Goal: Check status: Check status

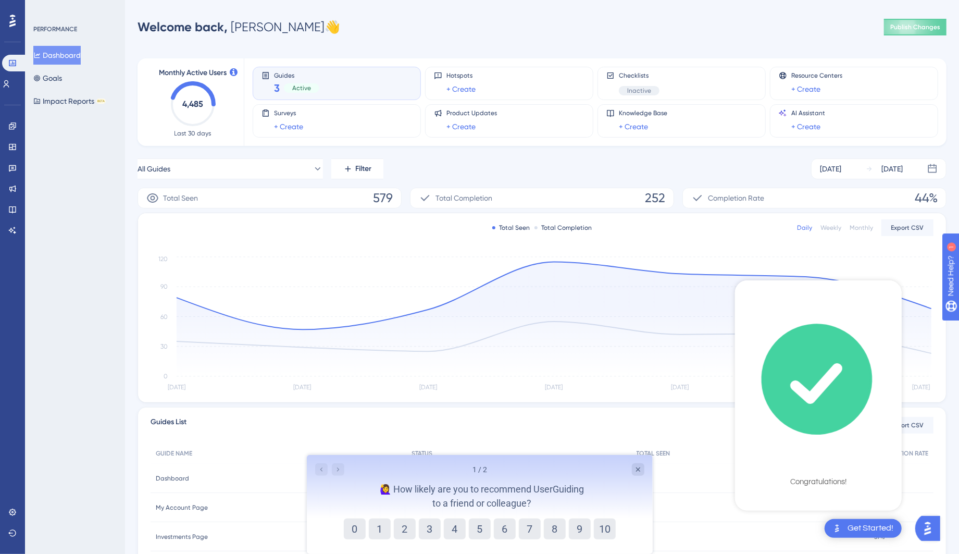
click at [861, 472] on div "Checklist Completed Congratulations!" at bounding box center [818, 394] width 167 height 228
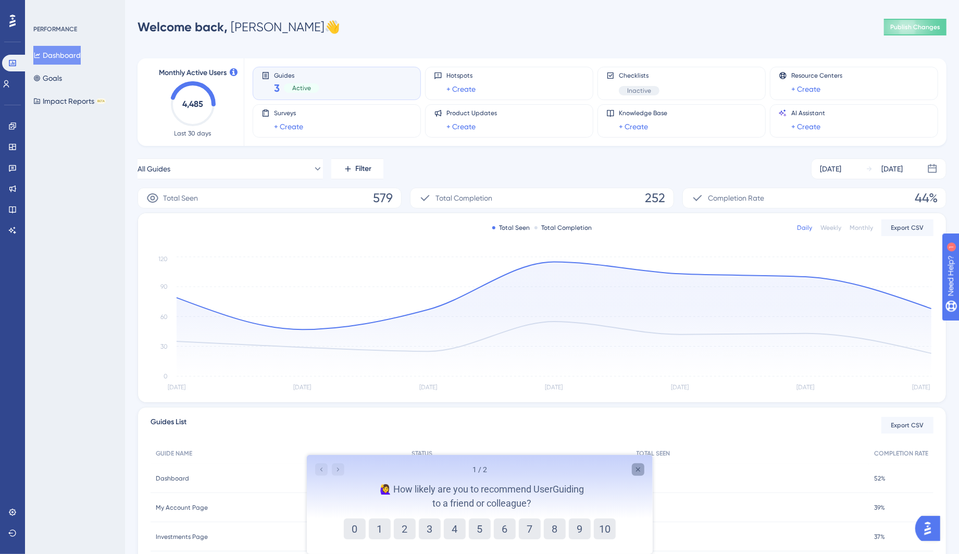
click at [641, 464] on icon "Close survey" at bounding box center [637, 468] width 8 height 8
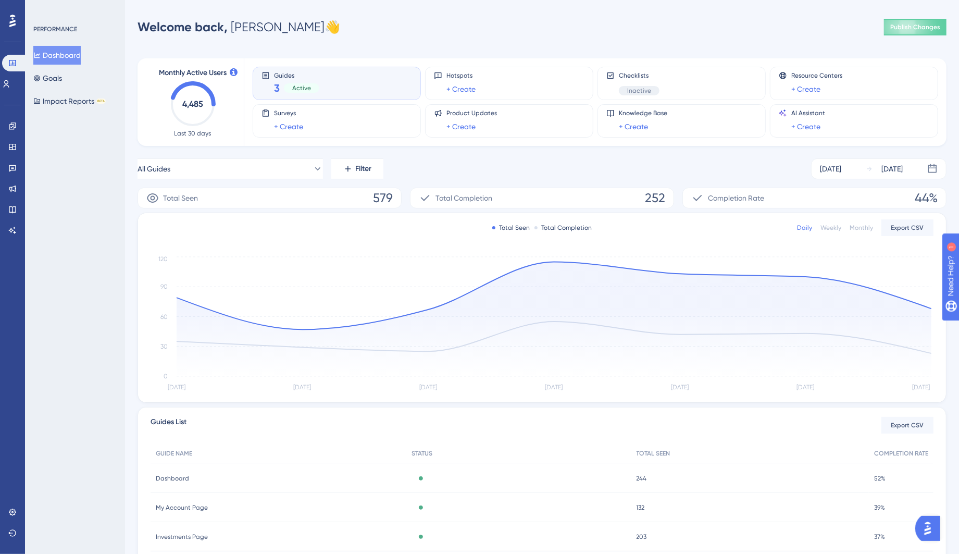
click at [197, 136] on span "Last 30 days" at bounding box center [192, 133] width 37 height 8
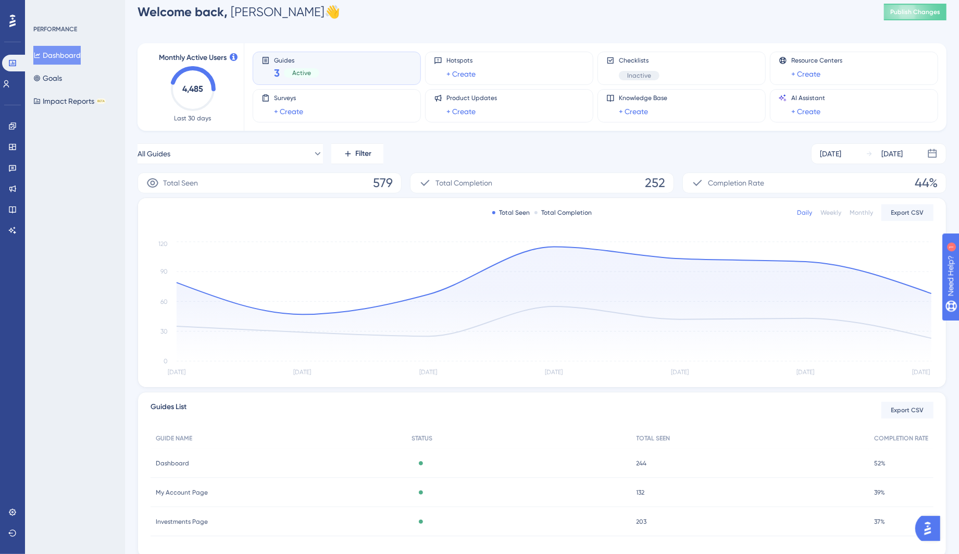
scroll to position [16, 0]
click at [841, 154] on div "[DATE]" at bounding box center [830, 153] width 21 height 12
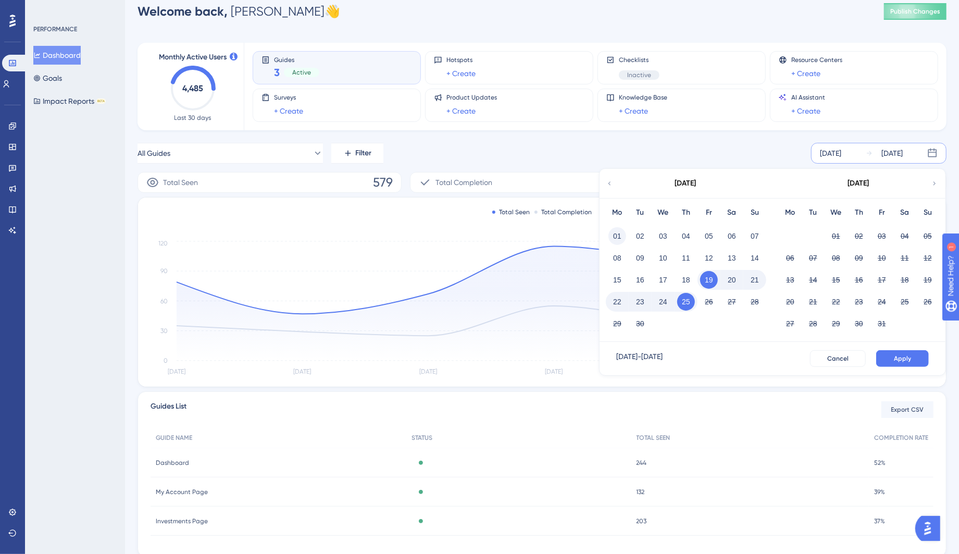
click at [613, 234] on button "01" at bounding box center [617, 236] width 18 height 18
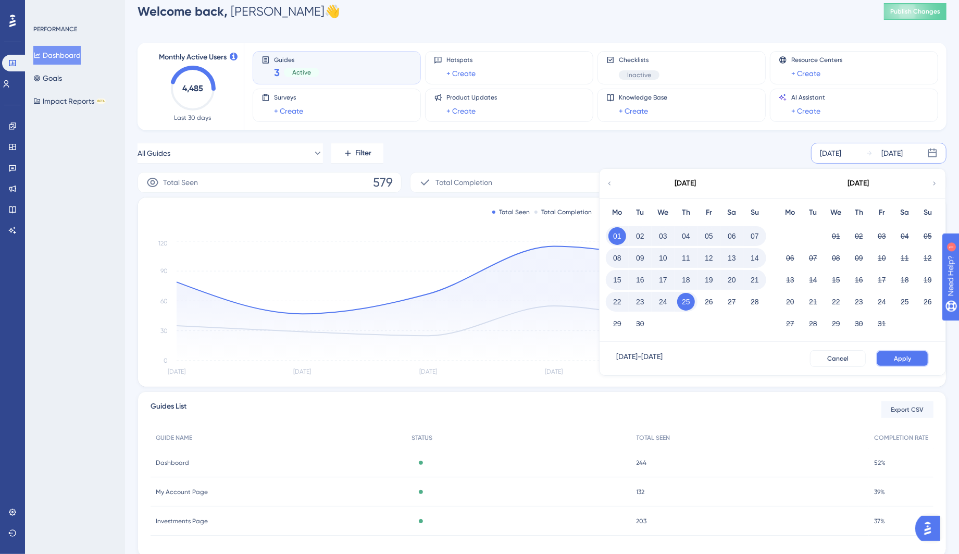
click at [892, 353] on button "Apply" at bounding box center [902, 358] width 53 height 17
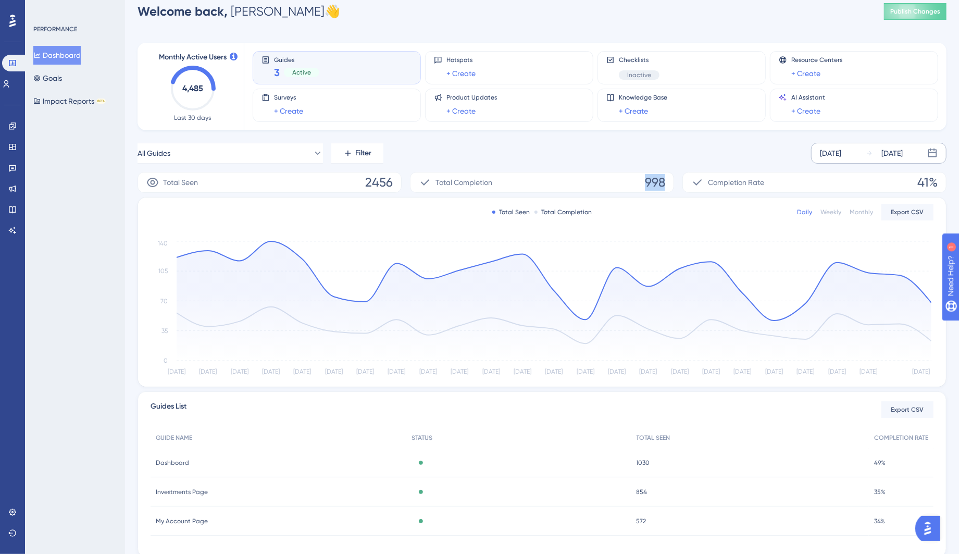
drag, startPoint x: 644, startPoint y: 181, endPoint x: 667, endPoint y: 181, distance: 22.4
click at [667, 181] on div "Total Completion 998" at bounding box center [542, 182] width 264 height 21
click at [902, 153] on div "[DATE]" at bounding box center [891, 153] width 21 height 12
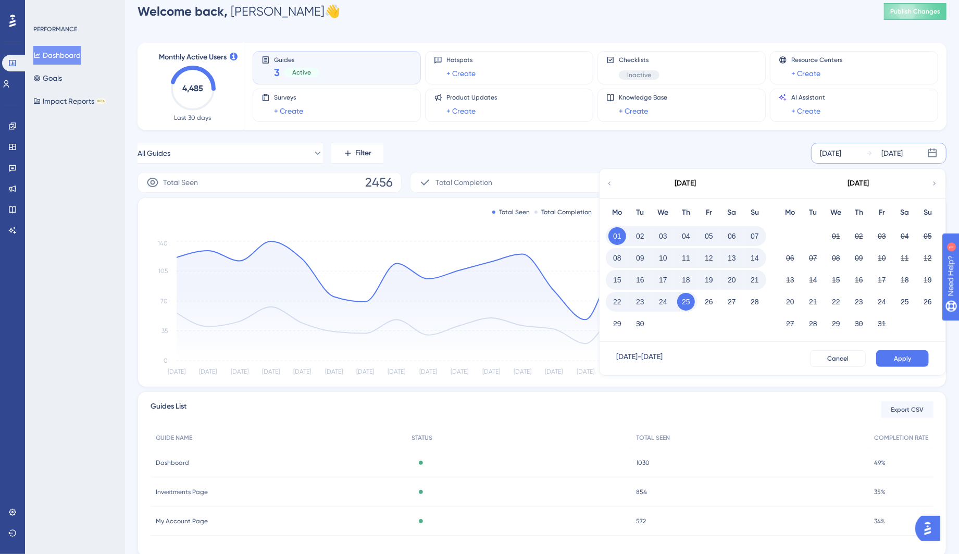
click at [614, 181] on div "[DATE]" at bounding box center [685, 183] width 172 height 29
click at [608, 181] on icon at bounding box center [609, 183] width 7 height 9
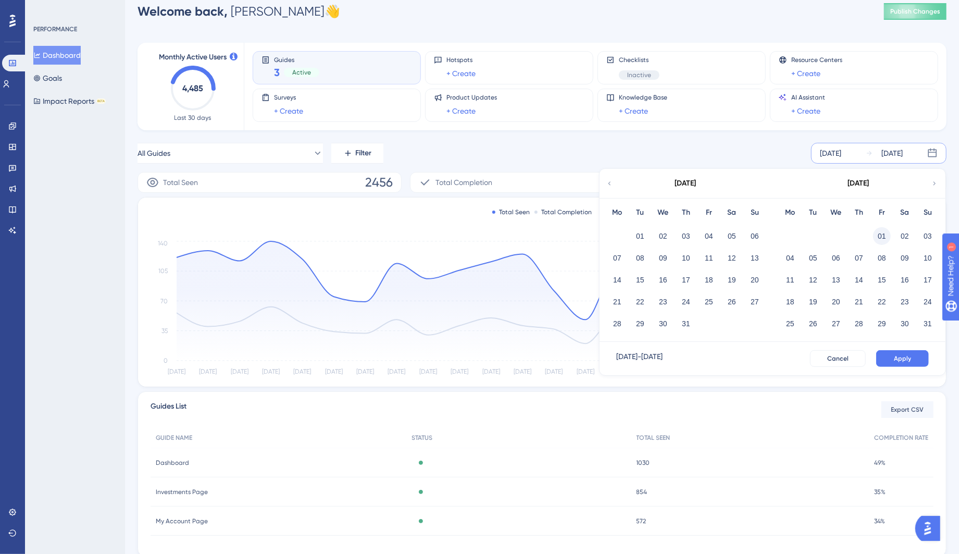
click at [883, 236] on button "01" at bounding box center [882, 236] width 18 height 18
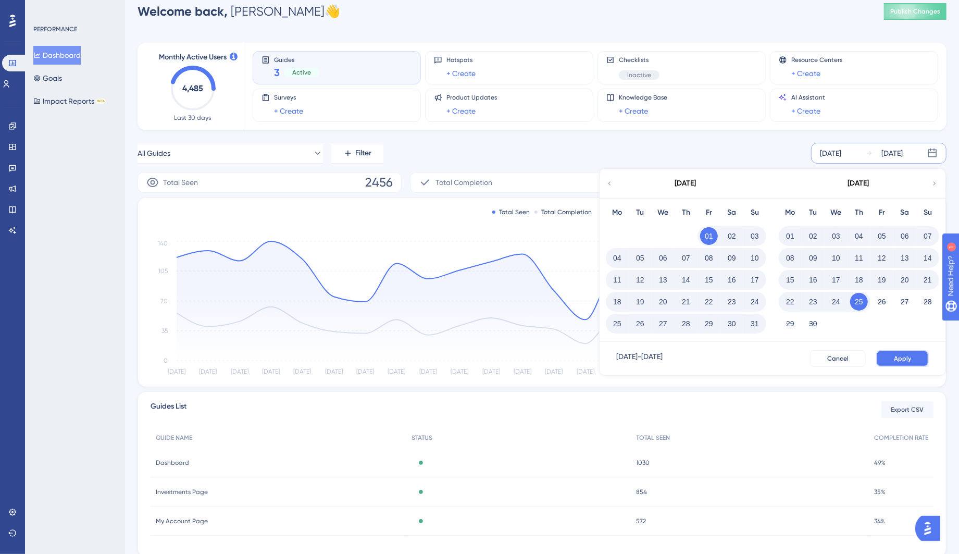
click at [902, 357] on span "Apply" at bounding box center [902, 358] width 17 height 8
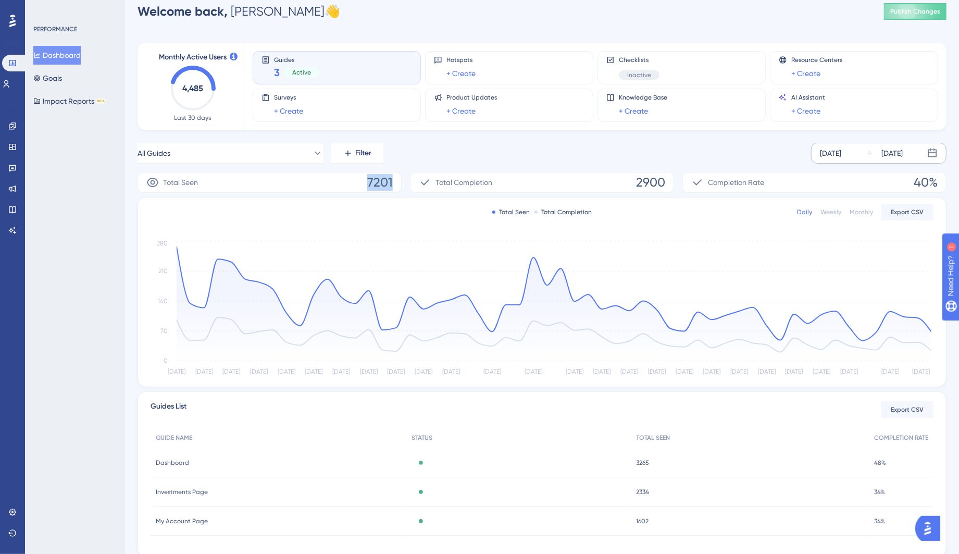
drag, startPoint x: 369, startPoint y: 179, endPoint x: 394, endPoint y: 178, distance: 25.0
click at [394, 178] on div "Total Seen 7201" at bounding box center [269, 182] width 264 height 21
copy span "7201"
drag, startPoint x: 632, startPoint y: 179, endPoint x: 665, endPoint y: 178, distance: 32.8
click at [665, 179] on div "Total Completion 2900" at bounding box center [542, 182] width 264 height 21
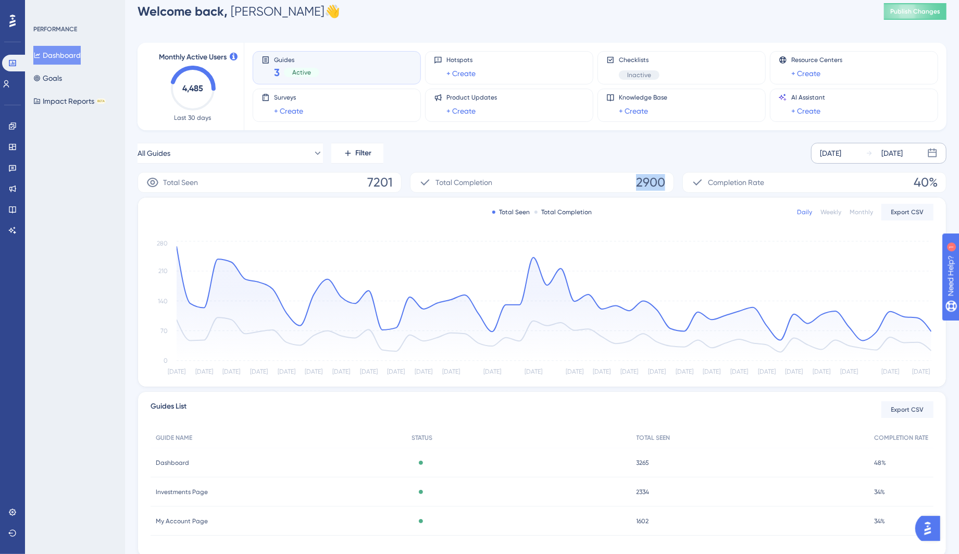
copy span "2900"
